Goal: Task Accomplishment & Management: Manage account settings

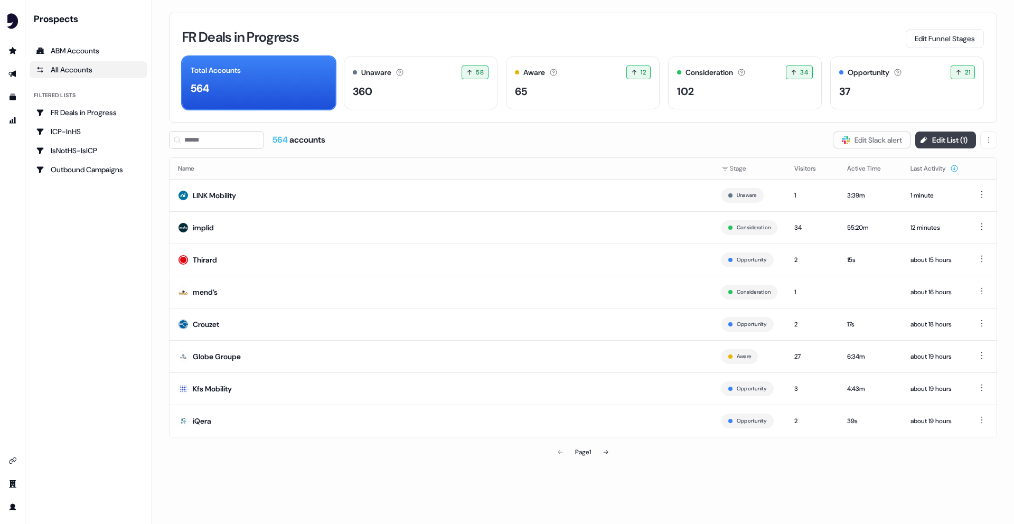
click at [930, 137] on button "Edit List ( 1 )" at bounding box center [945, 139] width 61 height 17
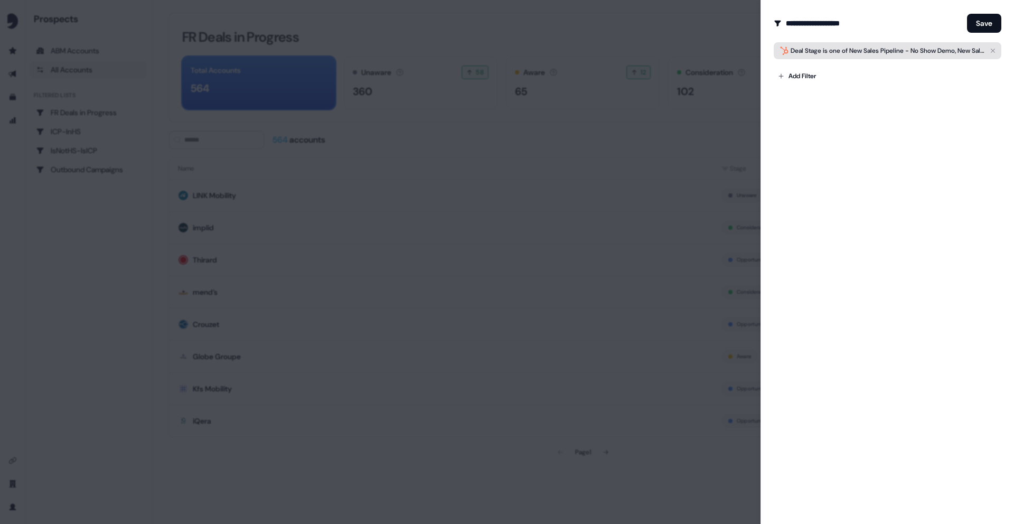
click at [849, 52] on span "Deal Stage is one of New Sales Pipeline - No Show Demo, New Sales Pipeline - Di…" at bounding box center [888, 50] width 194 height 11
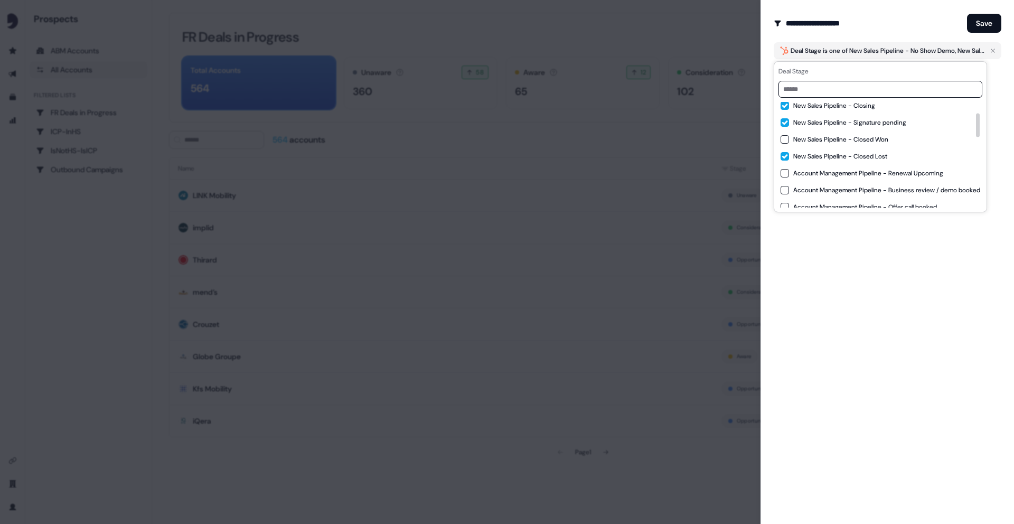
scroll to position [74, 0]
click at [828, 152] on span "New Sales Pipeline - Closed Lost" at bounding box center [840, 152] width 94 height 8
click at [988, 17] on button "Save" at bounding box center [984, 23] width 34 height 19
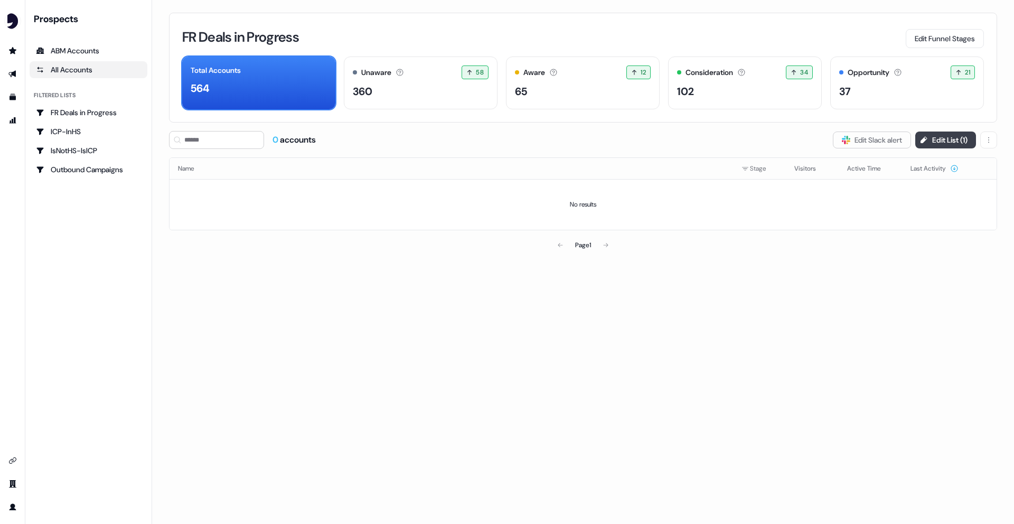
click at [944, 138] on button "Edit List ( 1 )" at bounding box center [945, 139] width 61 height 17
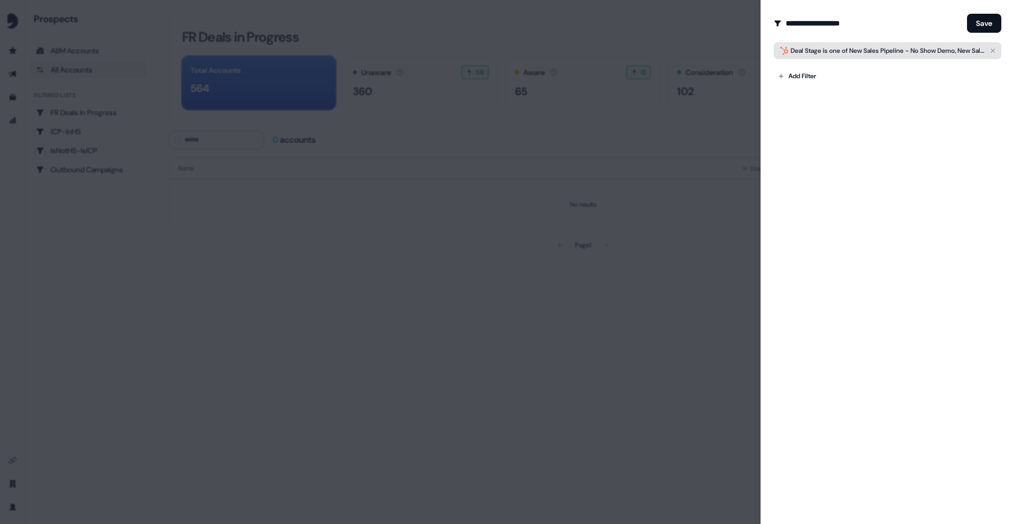
click at [844, 53] on span "Deal Stage is one of New Sales Pipeline - No Show Demo, New Sales Pipeline - Di…" at bounding box center [888, 50] width 194 height 11
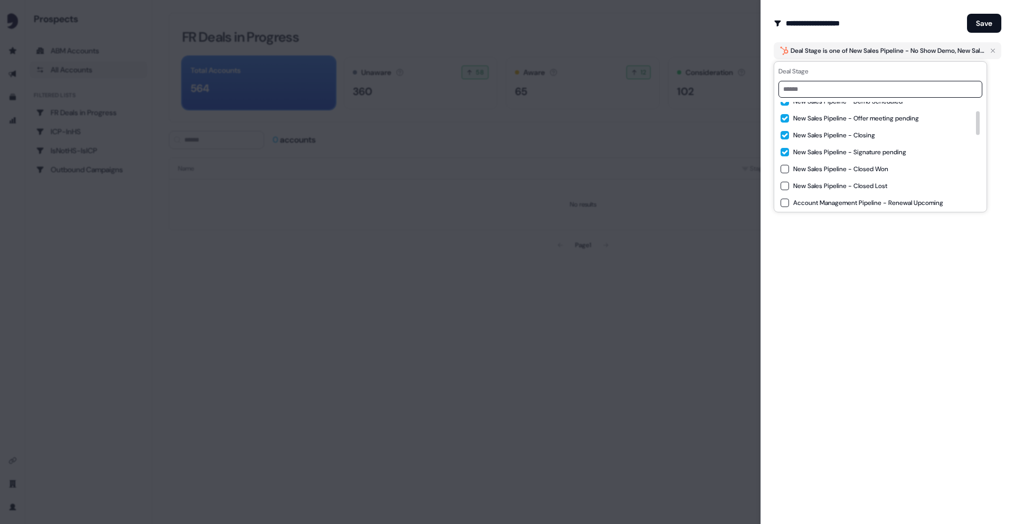
scroll to position [40, 0]
click at [871, 237] on div "**********" at bounding box center [886, 262] width 253 height 524
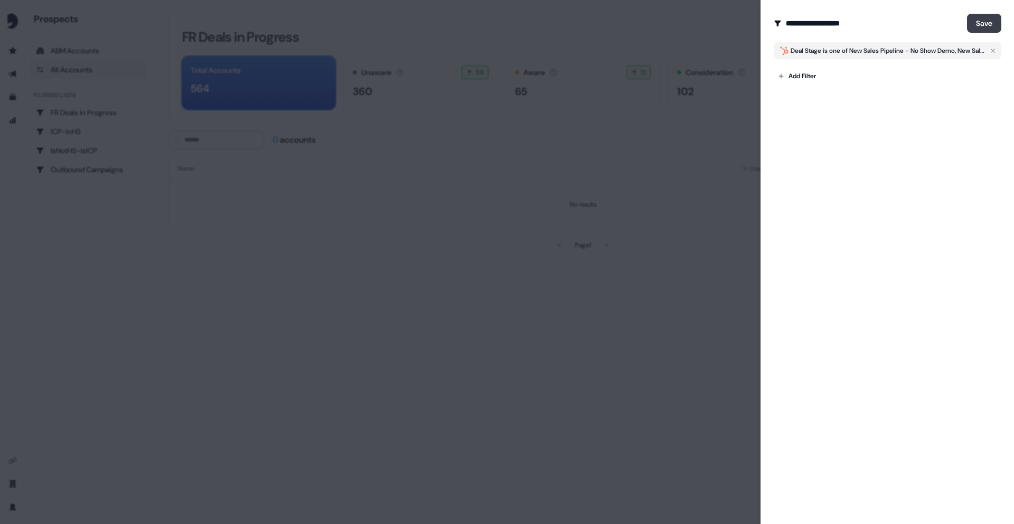
click at [982, 27] on button "Save" at bounding box center [984, 23] width 34 height 19
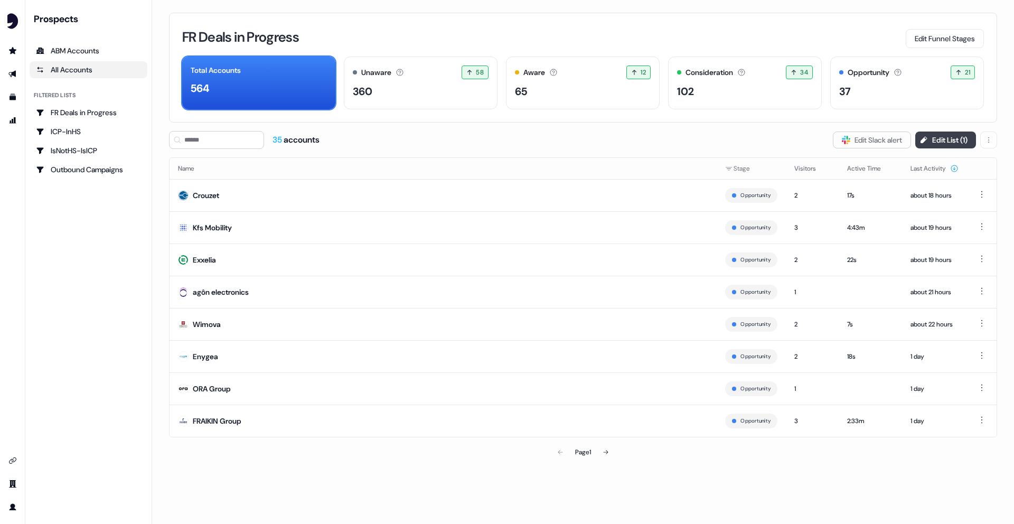
click at [924, 146] on button "Edit List ( 1 )" at bounding box center [945, 139] width 61 height 17
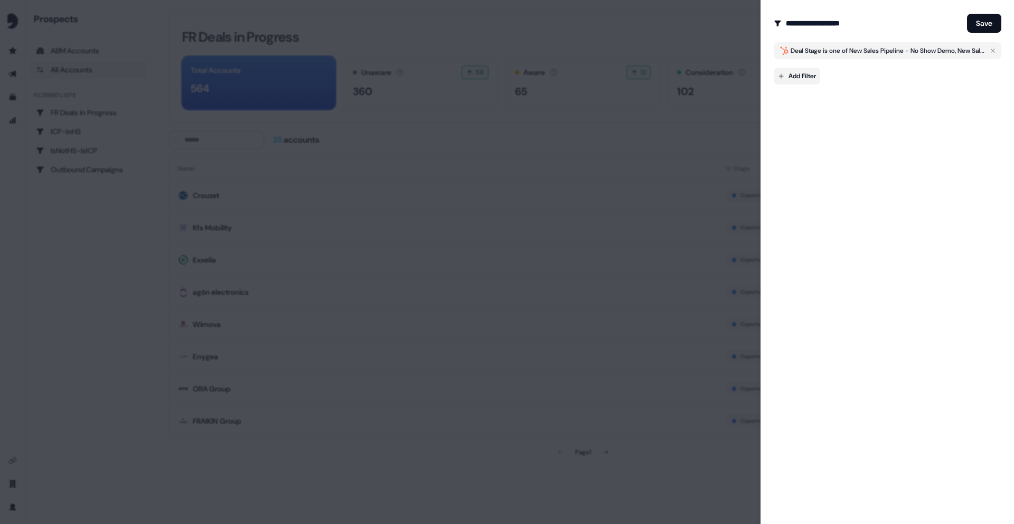
click at [797, 73] on body "For the best experience switch devices to a bigger screen. Go to [DOMAIN_NAME] …" at bounding box center [507, 262] width 1014 height 524
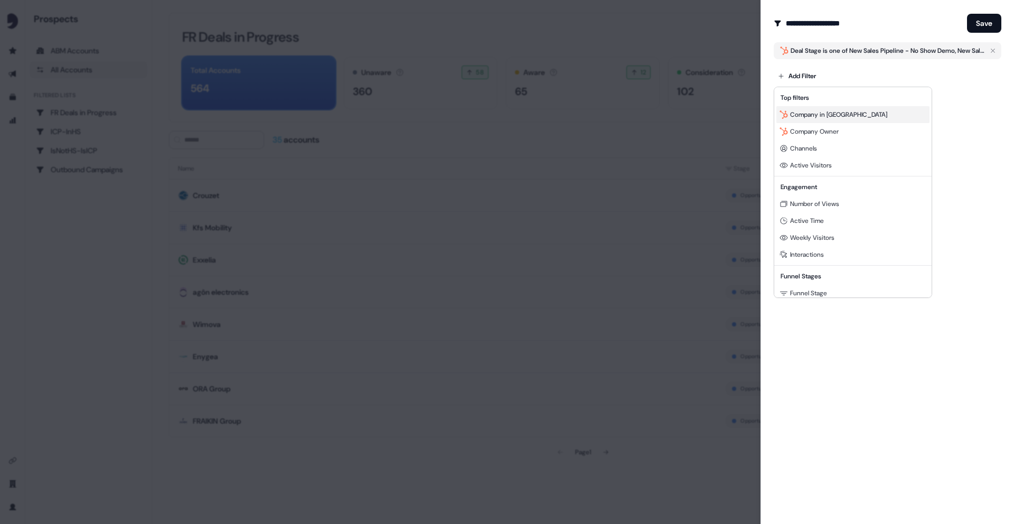
click at [840, 119] on div "Company in [GEOGRAPHIC_DATA]" at bounding box center [852, 114] width 153 height 17
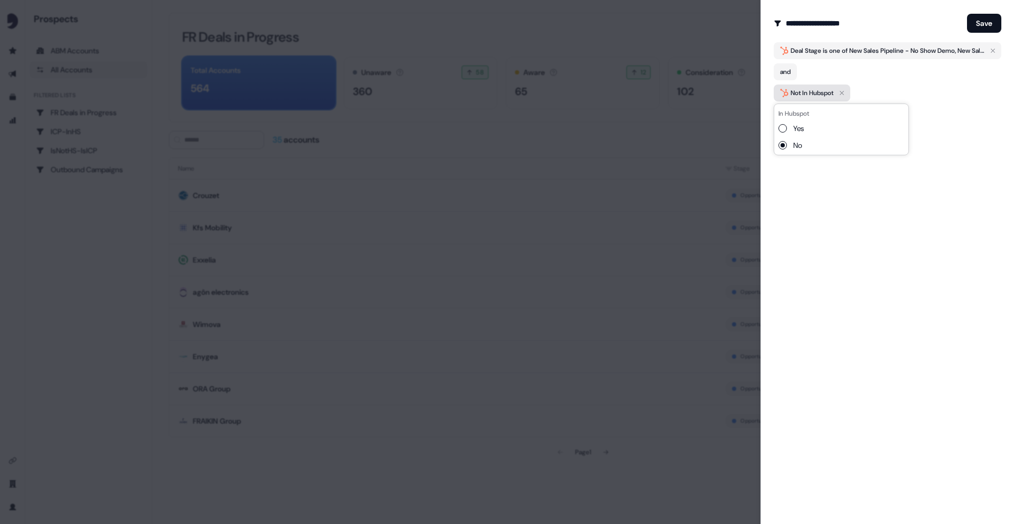
click at [847, 93] on icon "button" at bounding box center [841, 93] width 13 height 13
click at [842, 92] on icon "button" at bounding box center [841, 93] width 13 height 13
click at [805, 65] on div "Add Filter" at bounding box center [888, 73] width 228 height 21
click at [805, 70] on body "For the best experience switch devices to a bigger screen. Go to [DOMAIN_NAME] …" at bounding box center [507, 262] width 1014 height 524
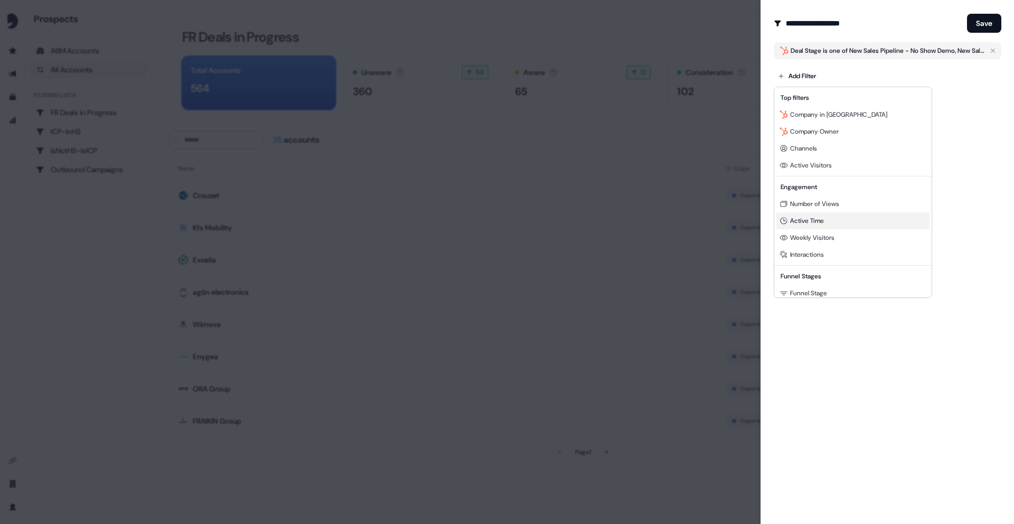
scroll to position [79, 0]
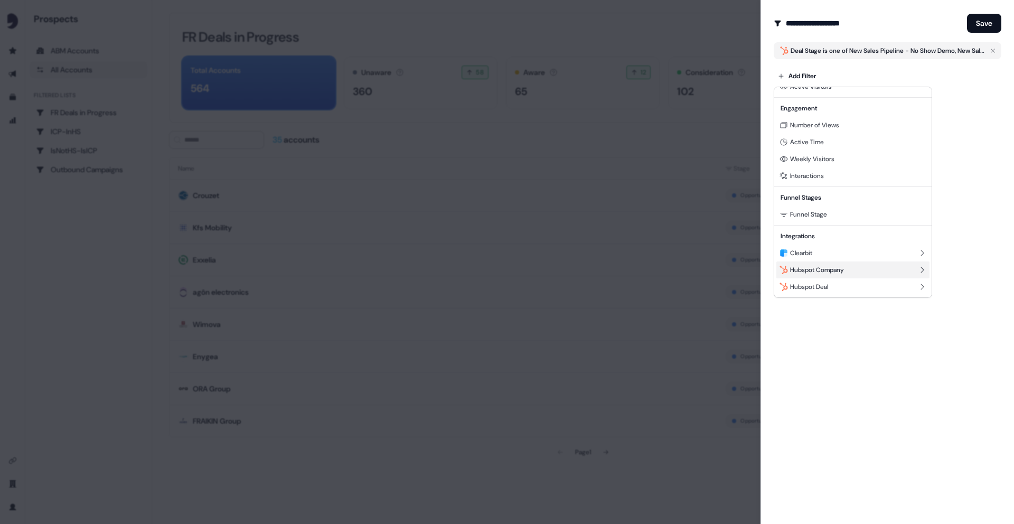
click at [835, 271] on span "Hubspot Company" at bounding box center [817, 270] width 54 height 8
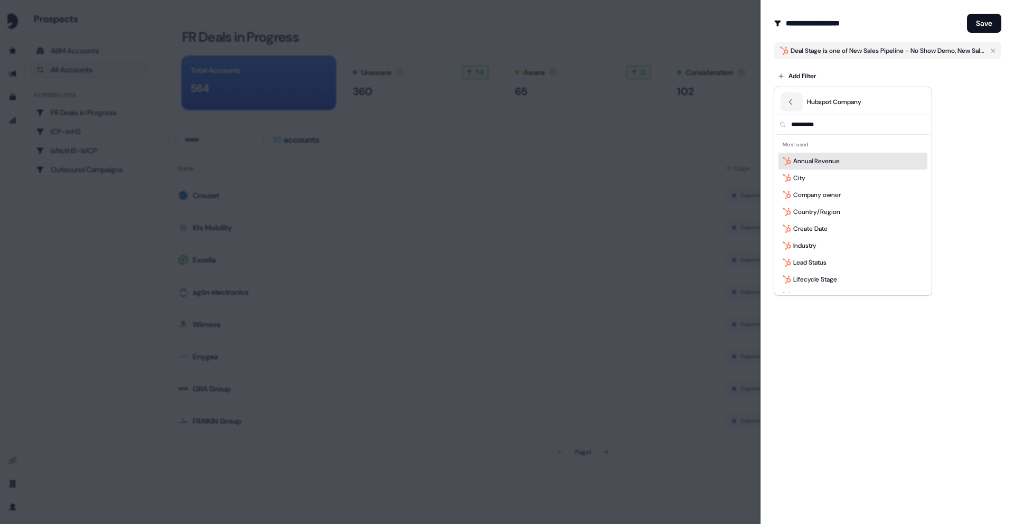
scroll to position [0, 0]
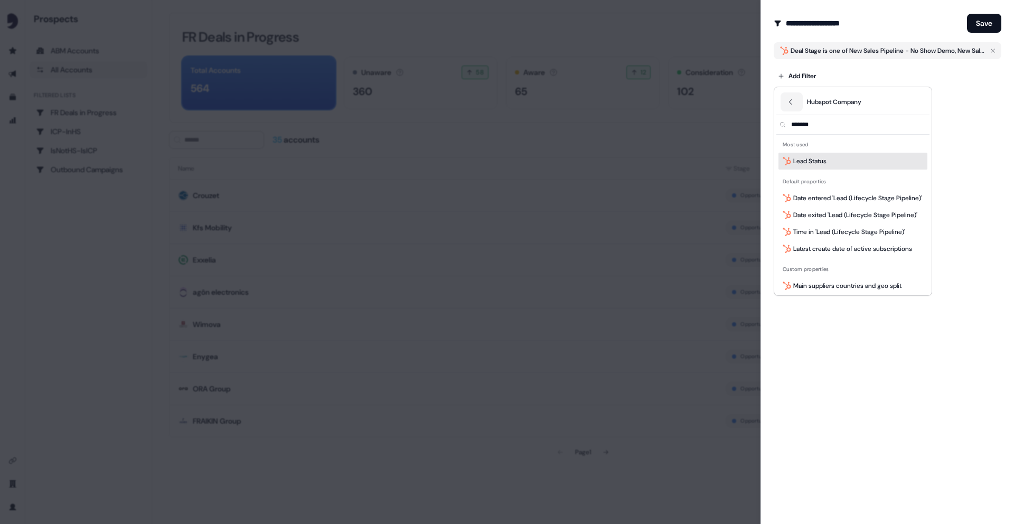
type input "*******"
click at [810, 165] on span "Lead Status" at bounding box center [809, 161] width 33 height 11
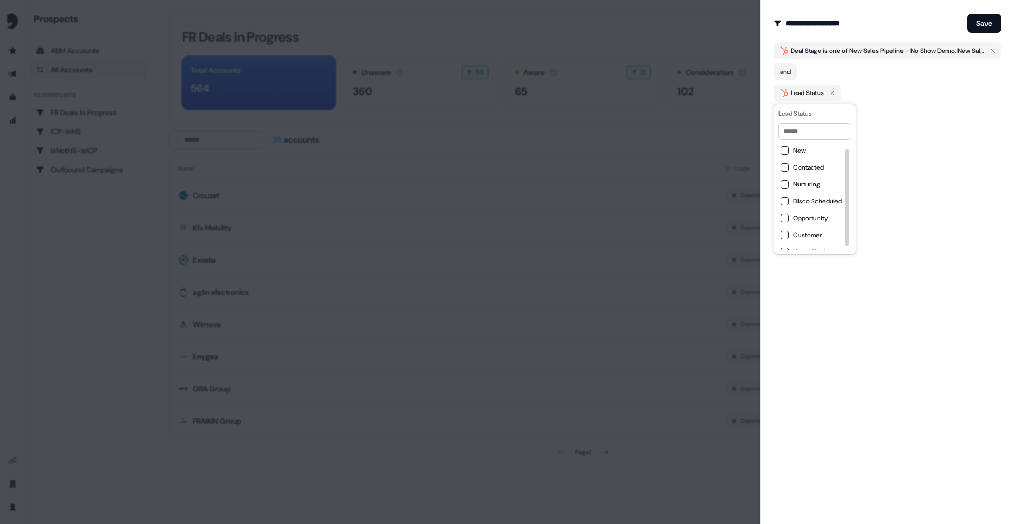
scroll to position [8, 0]
click at [798, 205] on span "Opportunity" at bounding box center [810, 209] width 35 height 8
click at [786, 149] on button "New" at bounding box center [784, 150] width 8 height 8
click at [786, 169] on touched "Contacted" at bounding box center [784, 167] width 8 height 8
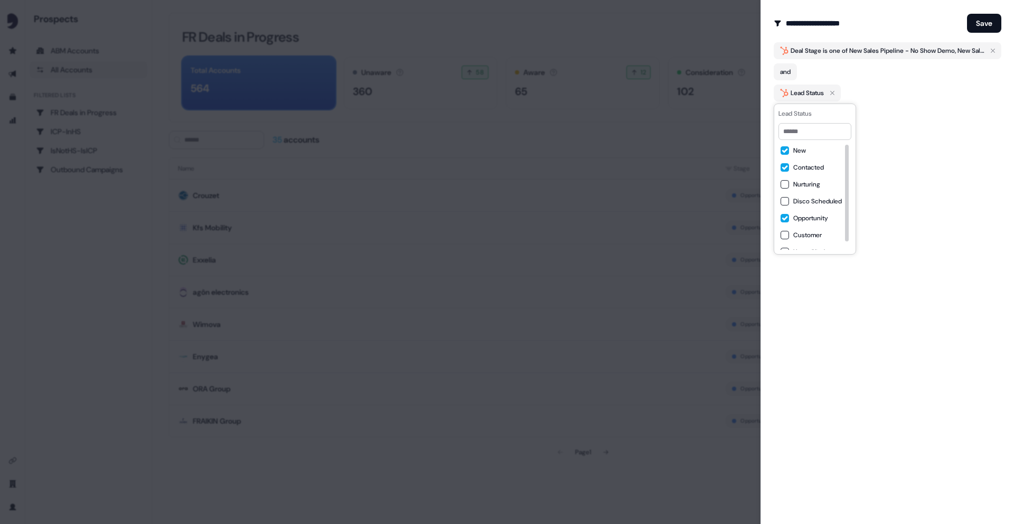
click at [786, 186] on SDR "Nurturing" at bounding box center [784, 184] width 8 height 8
click at [786, 197] on Scheduled "Disco Scheduled" at bounding box center [784, 201] width 8 height 8
click at [804, 243] on span "Unqualified" at bounding box center [809, 243] width 32 height 8
click at [836, 293] on div "**********" at bounding box center [886, 262] width 253 height 524
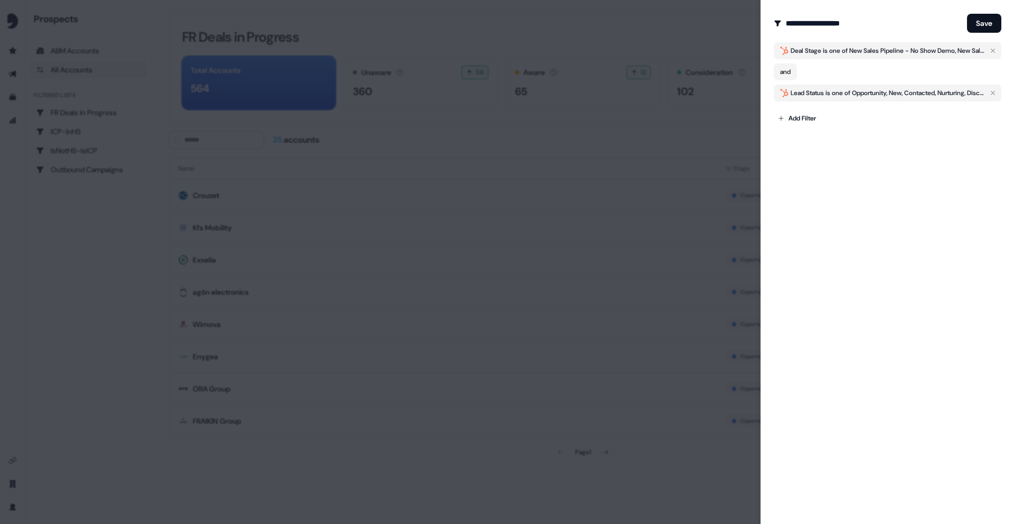
click at [873, 40] on form "**********" at bounding box center [888, 70] width 228 height 114
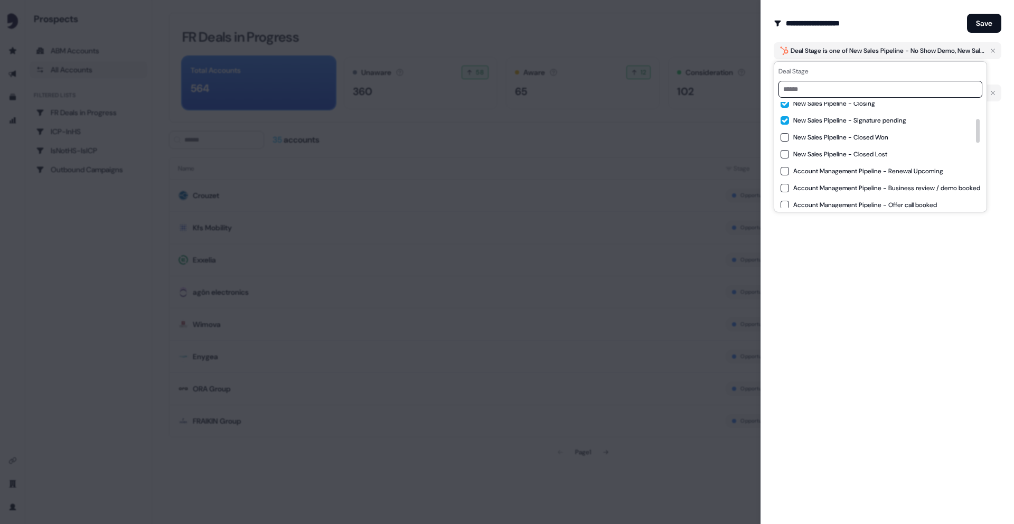
scroll to position [74, 0]
click at [857, 150] on span "New Sales Pipeline - Closed Lost" at bounding box center [840, 152] width 94 height 8
click at [821, 148] on span "New Sales Pipeline - Closed Lost" at bounding box center [840, 152] width 94 height 8
click at [826, 275] on div "**********" at bounding box center [886, 262] width 253 height 524
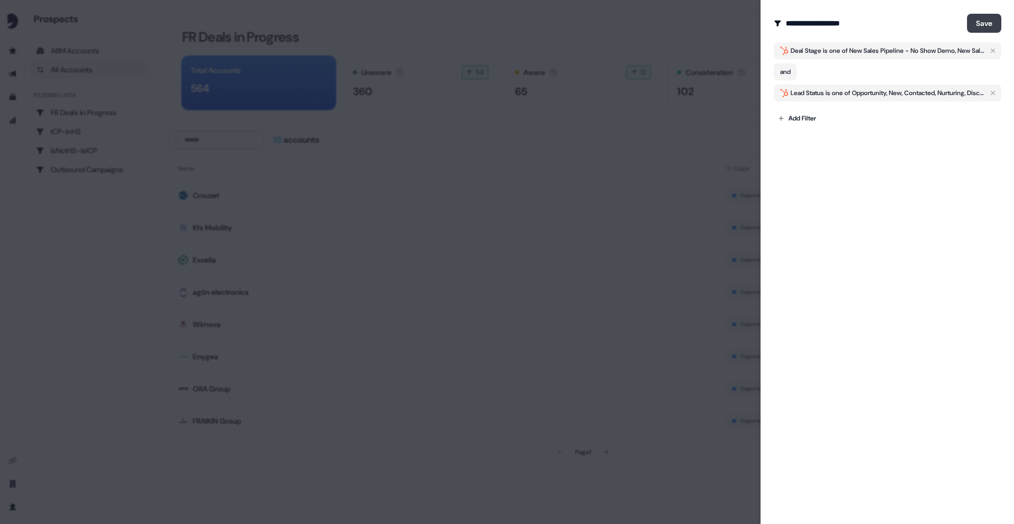
click at [973, 25] on button "Save" at bounding box center [984, 23] width 34 height 19
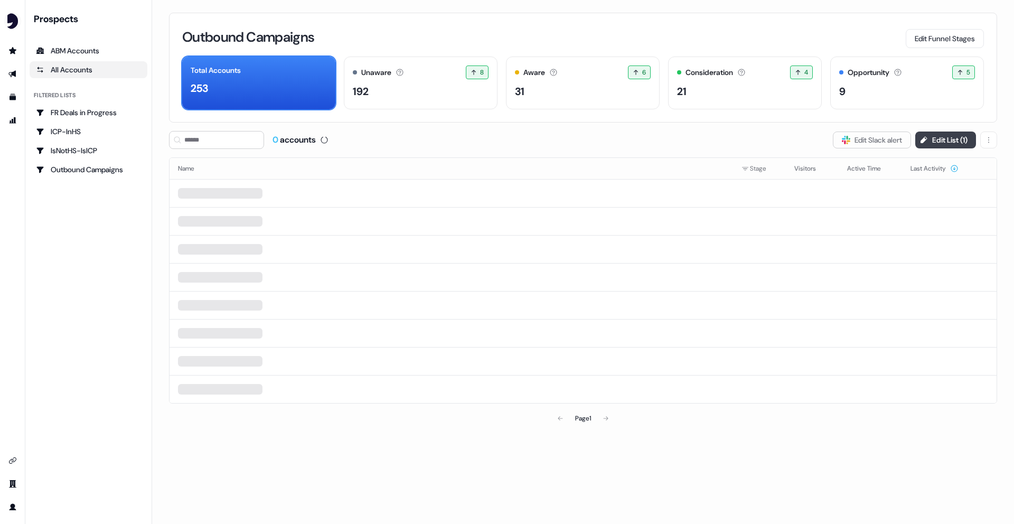
click at [944, 138] on button "Edit List ( 1 )" at bounding box center [945, 139] width 61 height 17
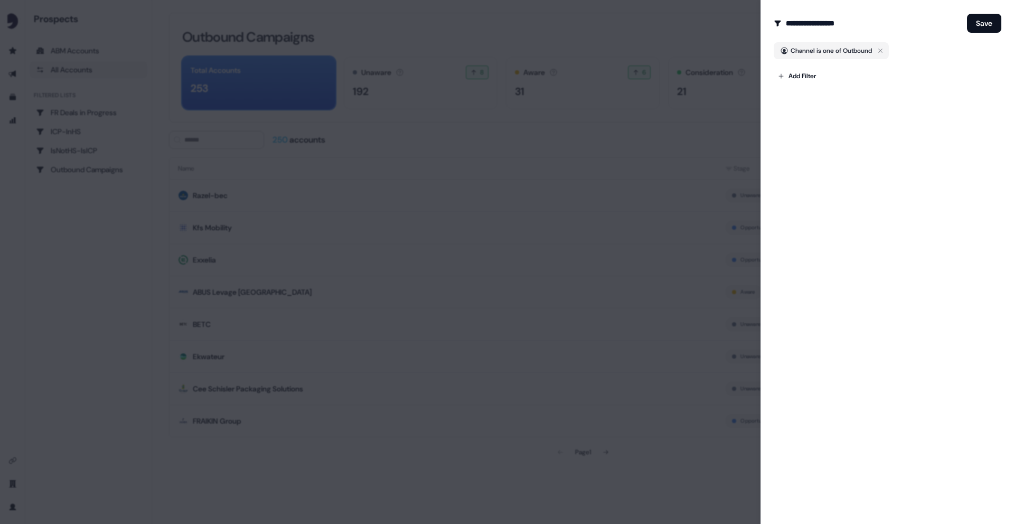
click at [690, 37] on div at bounding box center [507, 262] width 1014 height 524
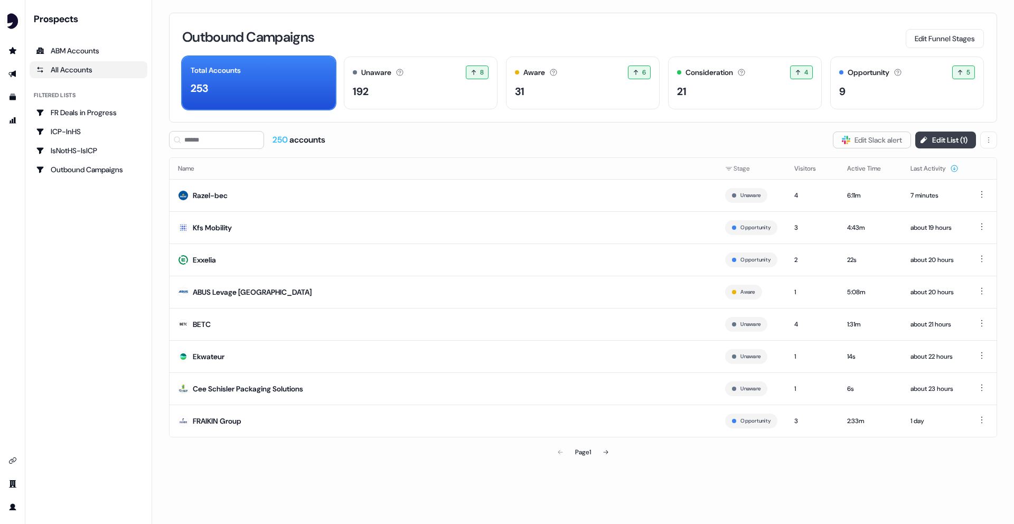
click at [933, 139] on button "Edit List ( 1 )" at bounding box center [945, 139] width 61 height 17
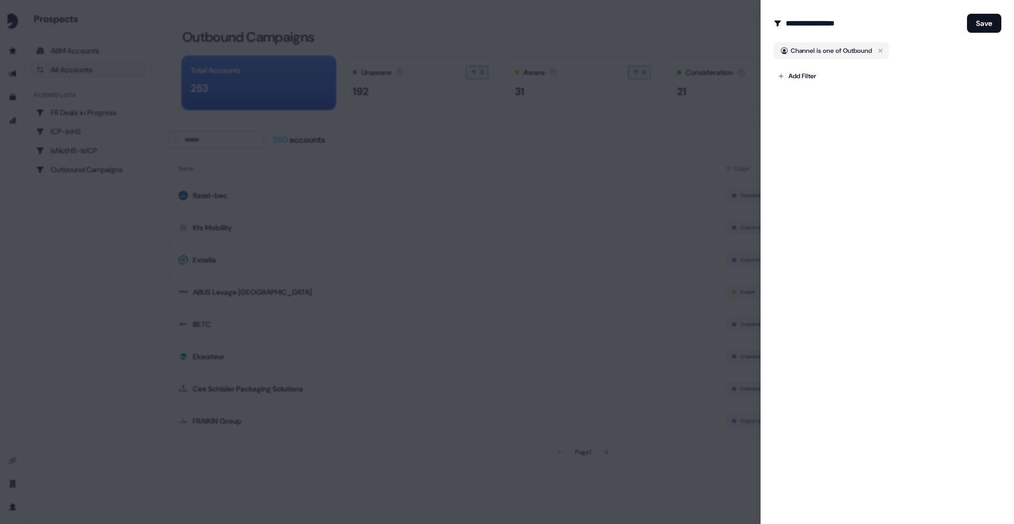
click at [690, 74] on div at bounding box center [507, 262] width 1014 height 524
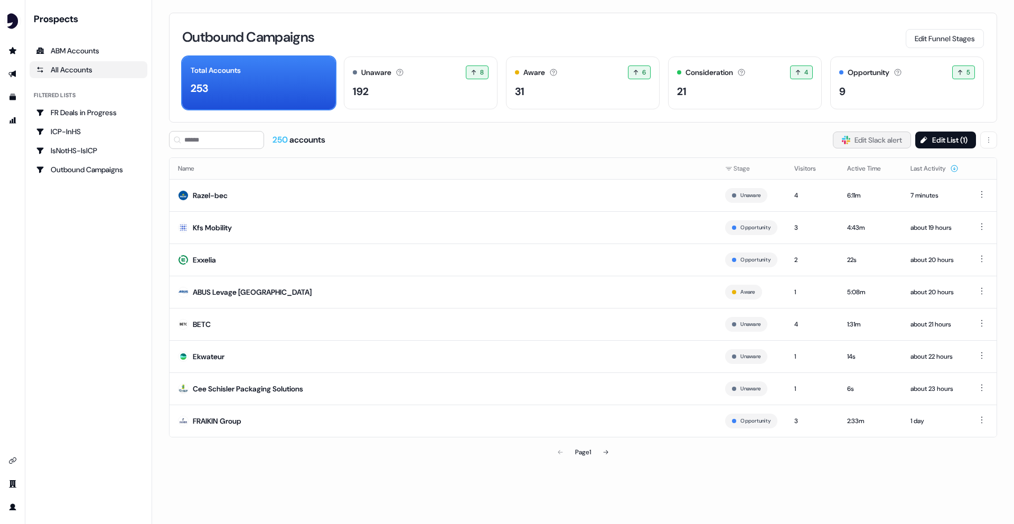
click at [863, 146] on button "Slack Logo SVG Edit Slack alert" at bounding box center [872, 139] width 78 height 17
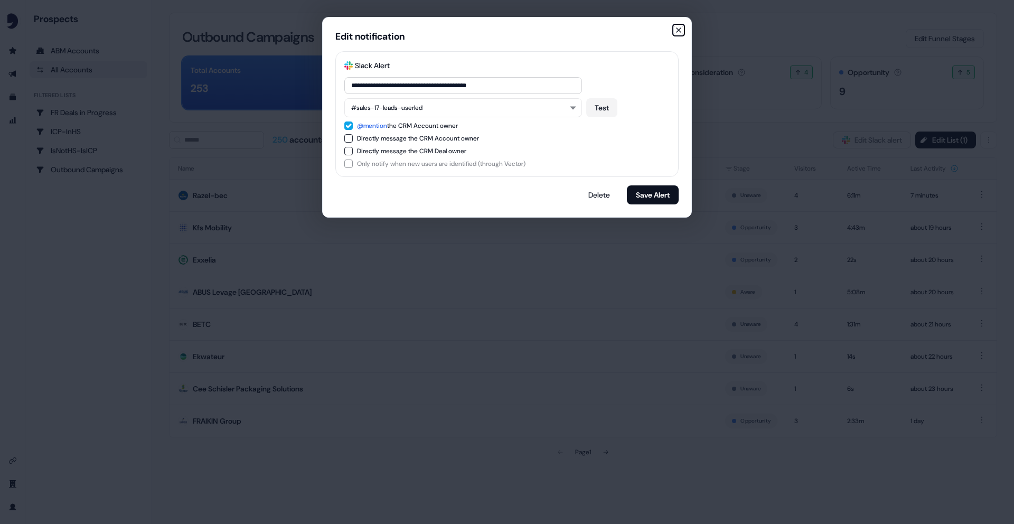
click at [678, 26] on icon "button" at bounding box center [678, 30] width 8 height 8
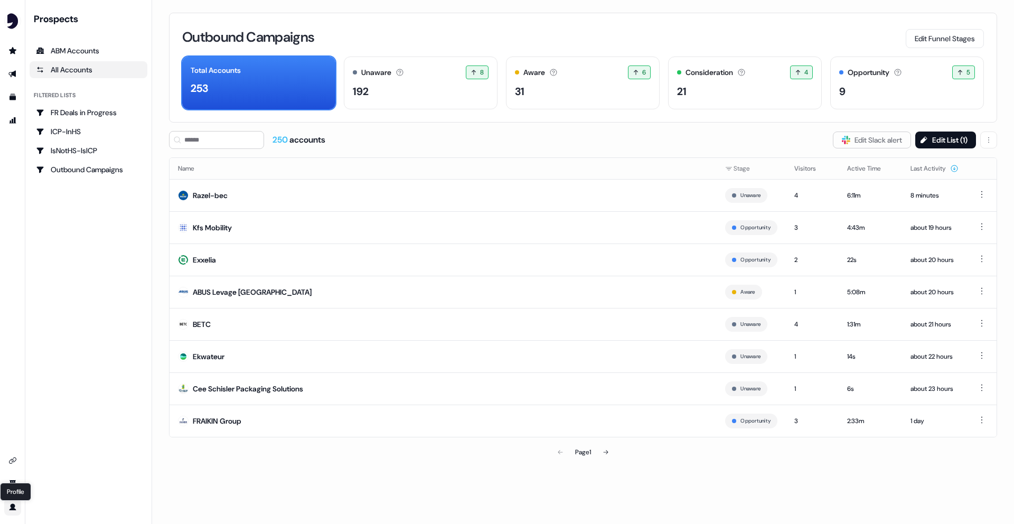
click at [9, 507] on icon "Go to profile" at bounding box center [12, 507] width 8 height 8
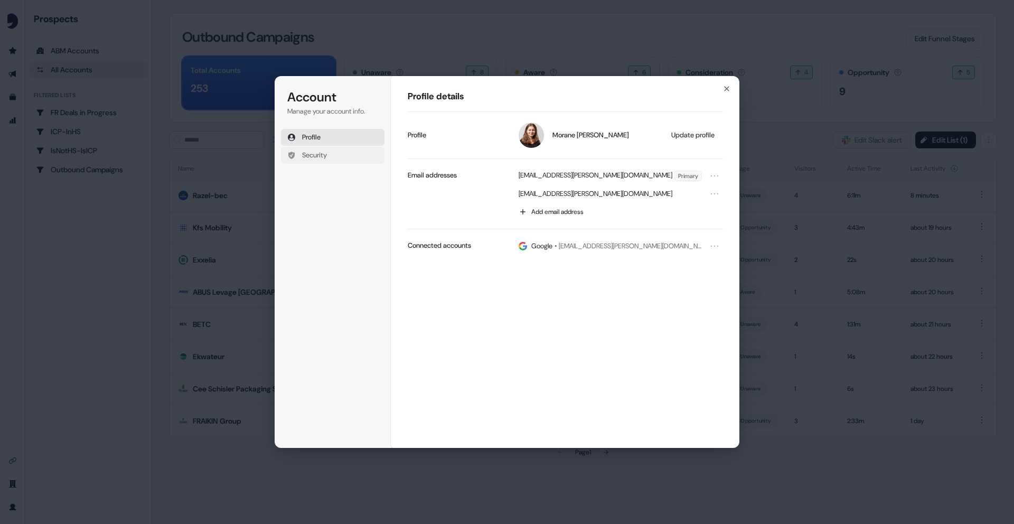
click at [311, 161] on button "Security" at bounding box center [333, 155] width 104 height 17
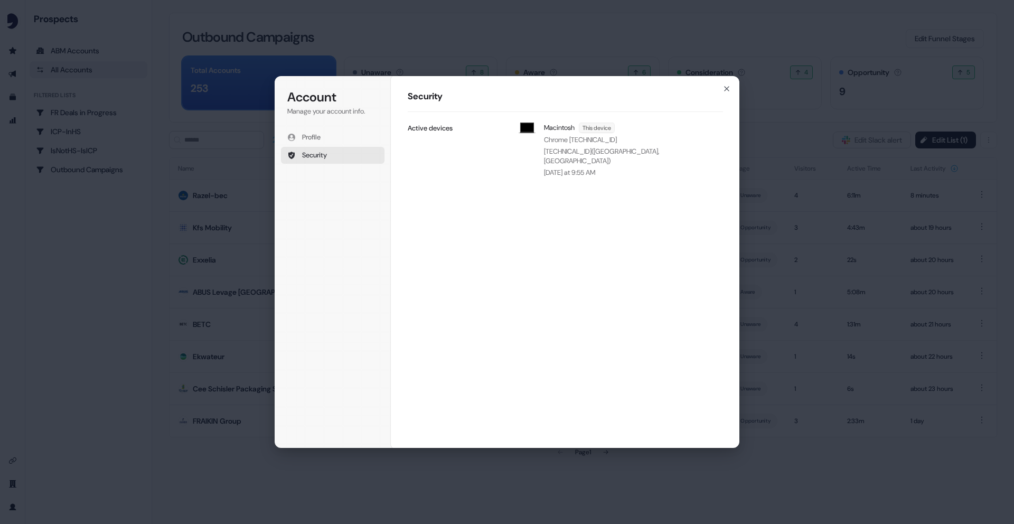
click at [722, 93] on h1 "Security" at bounding box center [565, 96] width 315 height 13
click at [723, 90] on icon "button" at bounding box center [726, 88] width 8 height 8
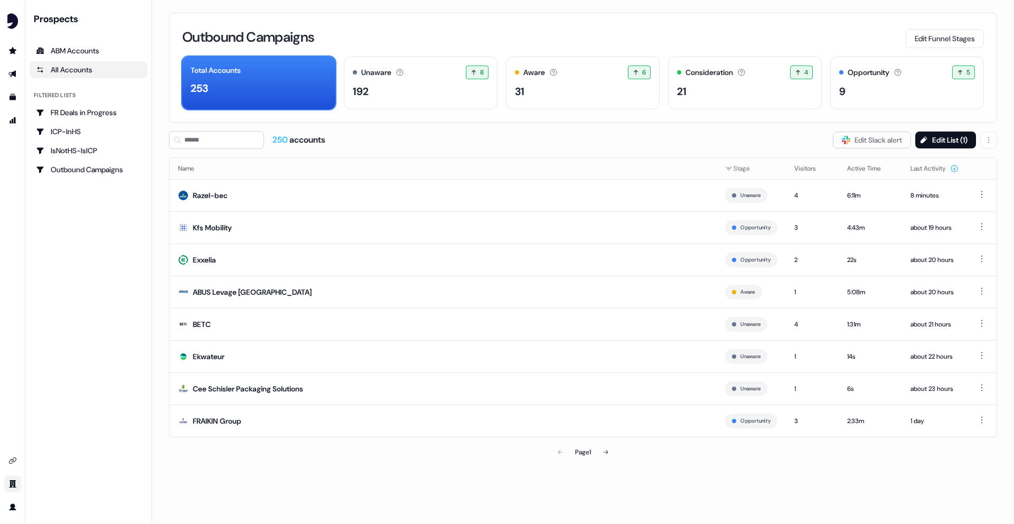
click at [8, 488] on link "Go to team" at bounding box center [12, 483] width 17 height 17
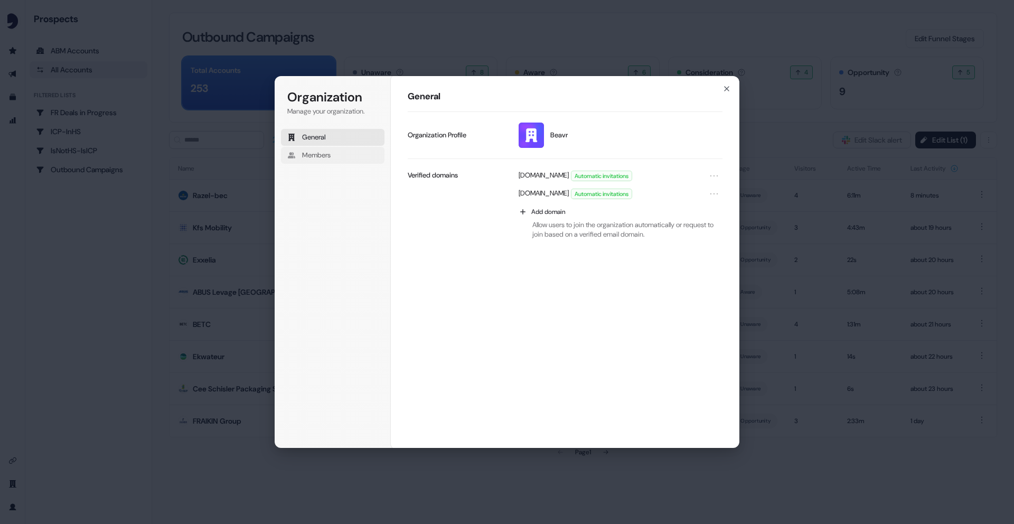
click at [323, 157] on span "Members" at bounding box center [316, 156] width 29 height 10
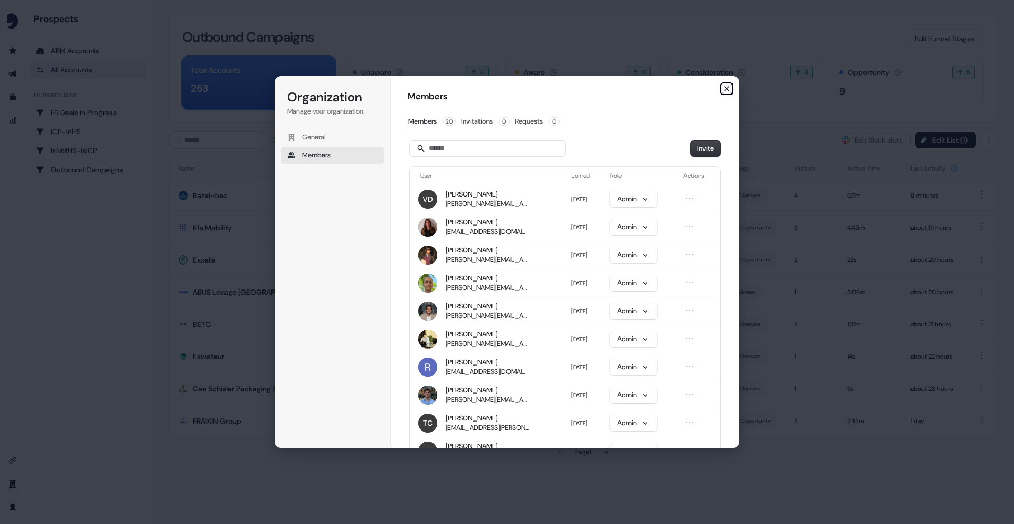
click at [723, 90] on icon "button" at bounding box center [726, 88] width 8 height 8
